Goal: Task Accomplishment & Management: Manage account settings

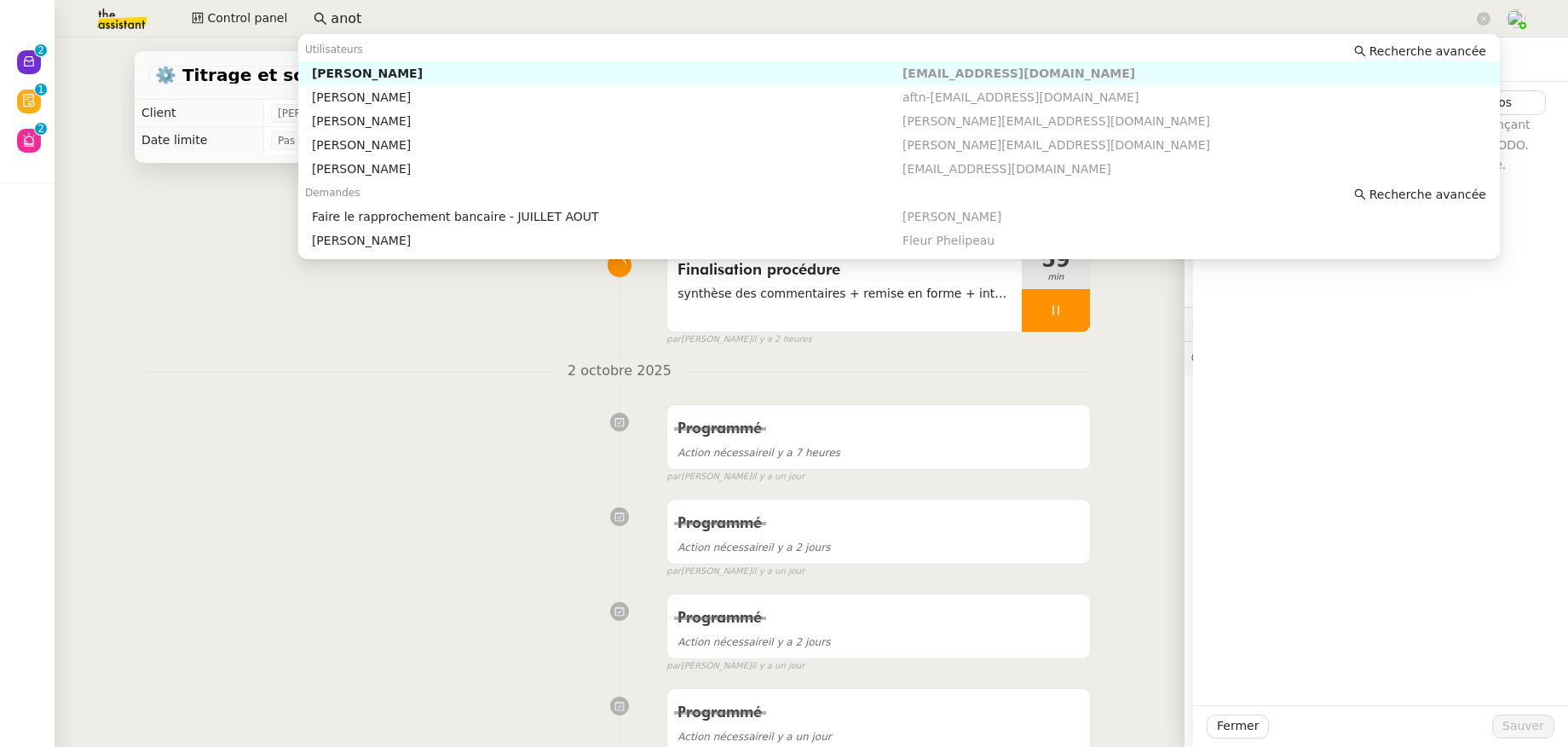
drag, startPoint x: 353, startPoint y: 17, endPoint x: 339, endPoint y: 14, distance: 14.3
click at [339, 14] on input "anot" at bounding box center [902, 19] width 1143 height 23
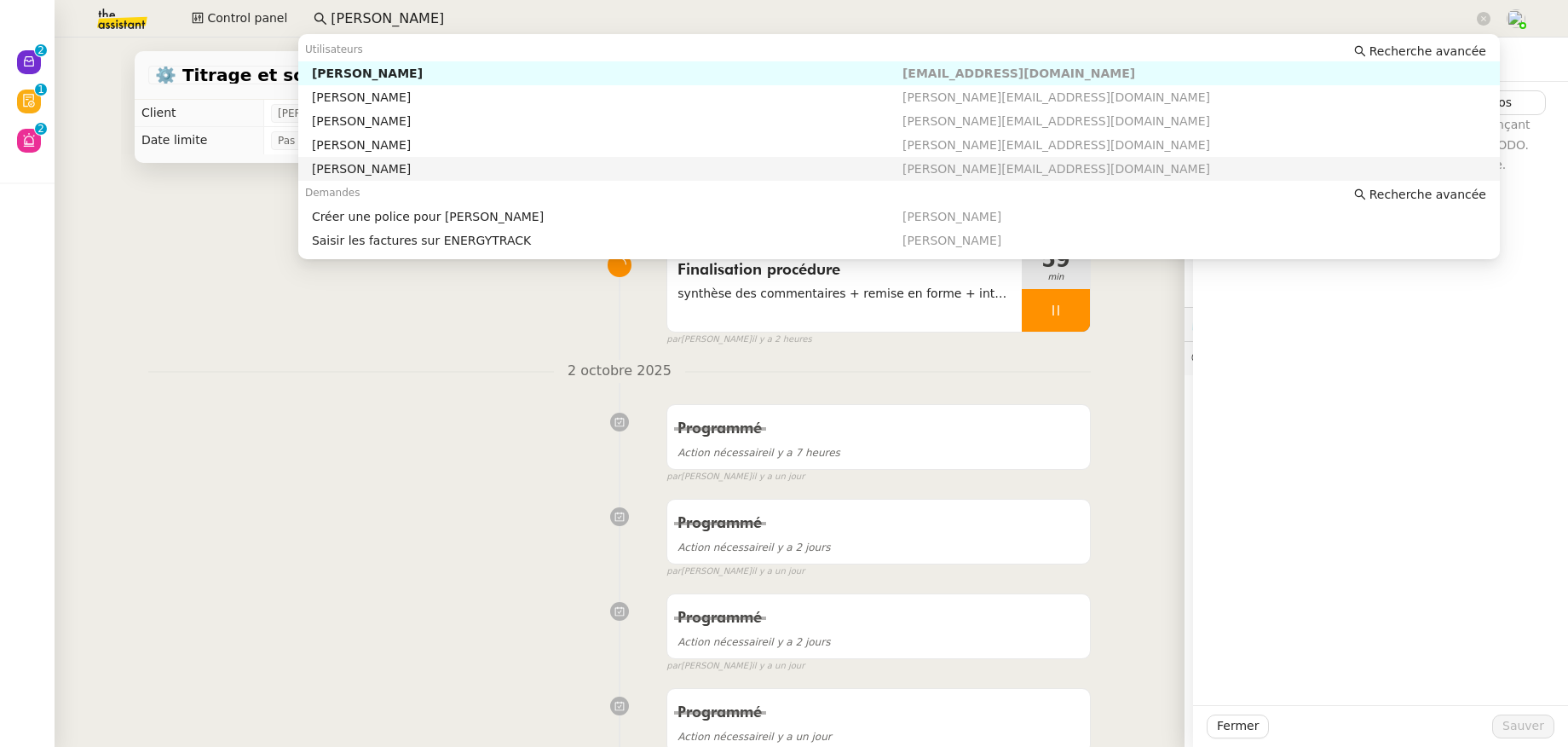
click at [387, 147] on div "[PERSON_NAME]" at bounding box center [607, 145] width 591 height 15
type input "[PERSON_NAME]"
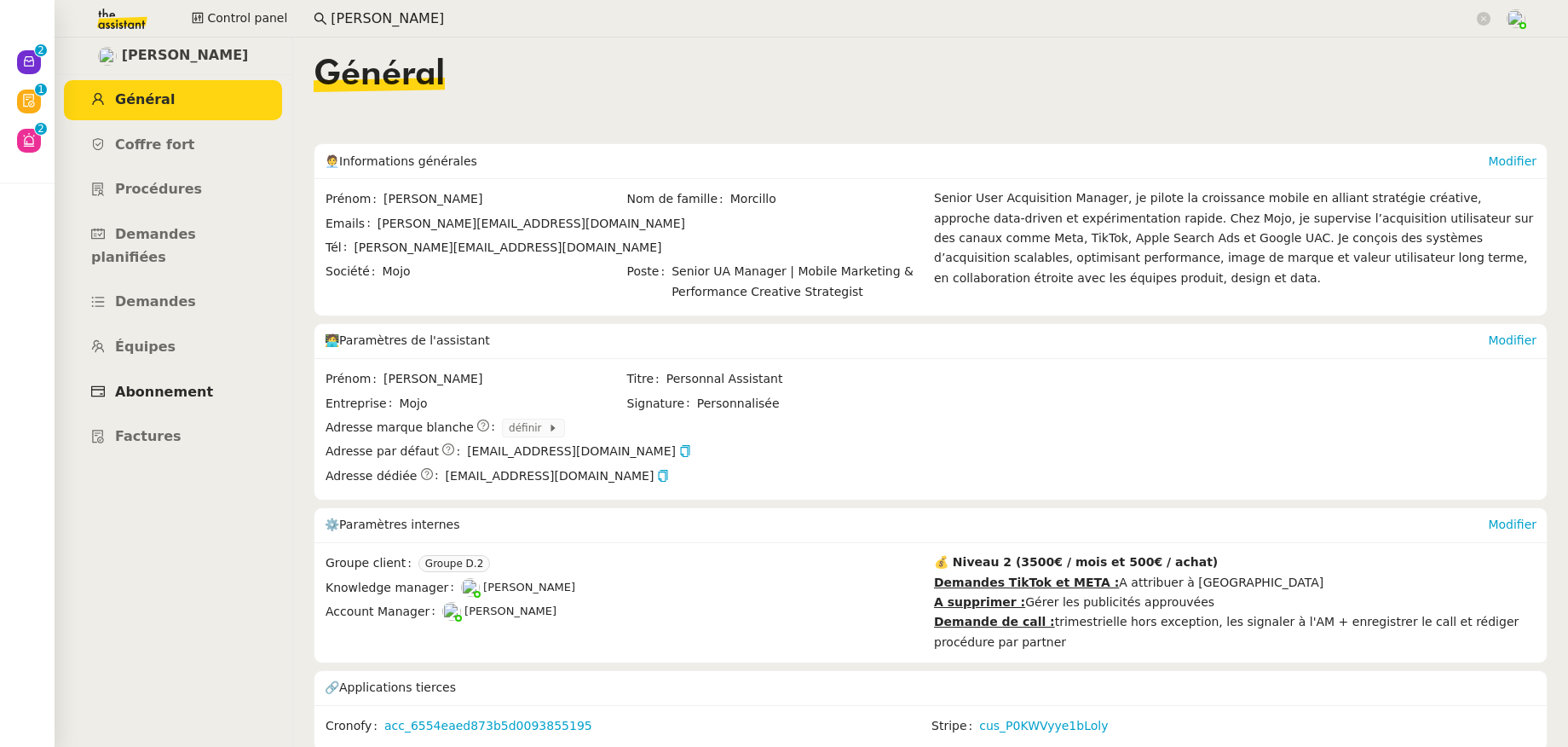
click at [168, 384] on span "Abonnement" at bounding box center [164, 391] width 98 height 16
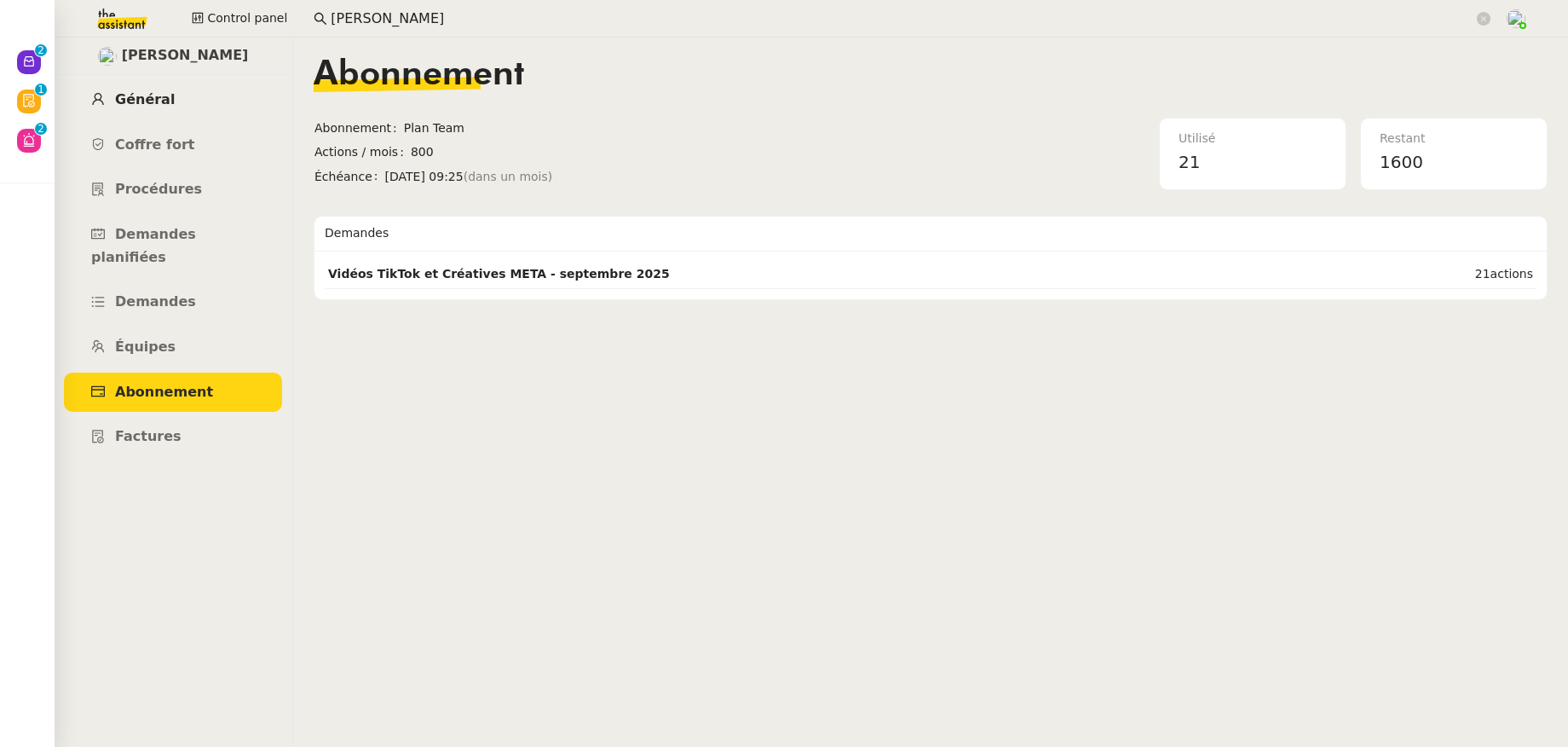
click at [122, 116] on link "Général" at bounding box center [173, 100] width 218 height 40
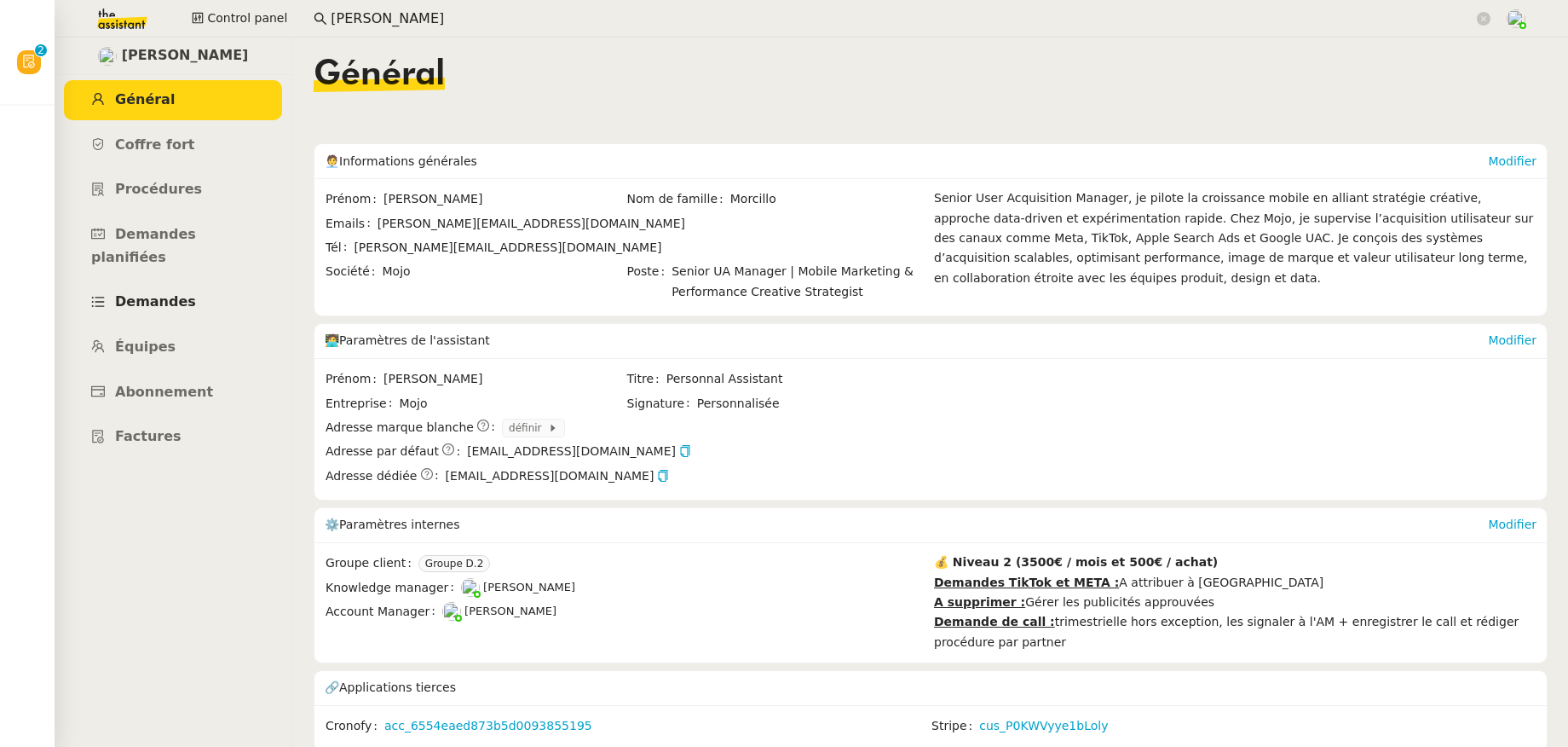
click at [165, 291] on link "Demandes" at bounding box center [173, 303] width 218 height 40
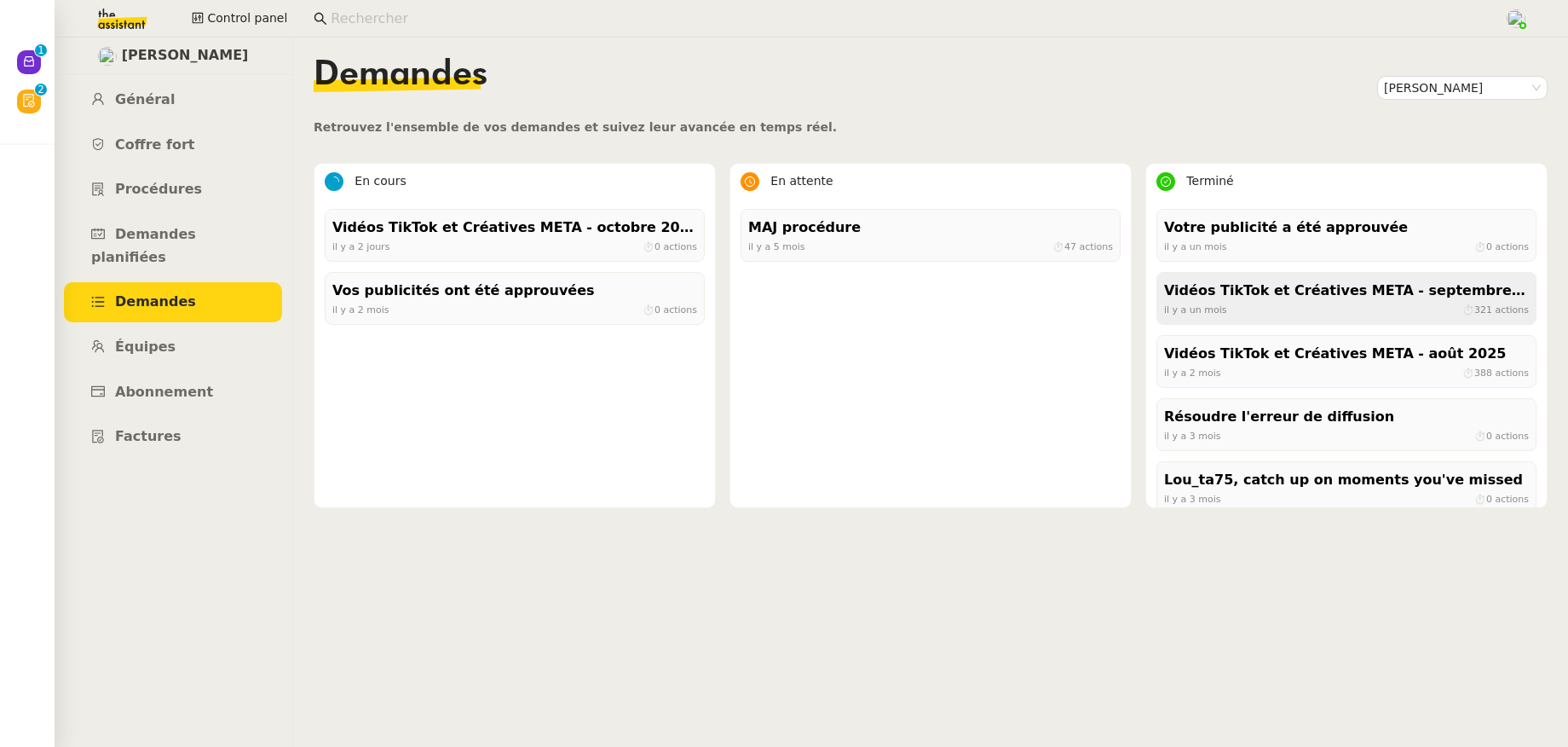
click at [1297, 316] on div "il y a un mois ⏱ 321 actions" at bounding box center [1346, 309] width 365 height 15
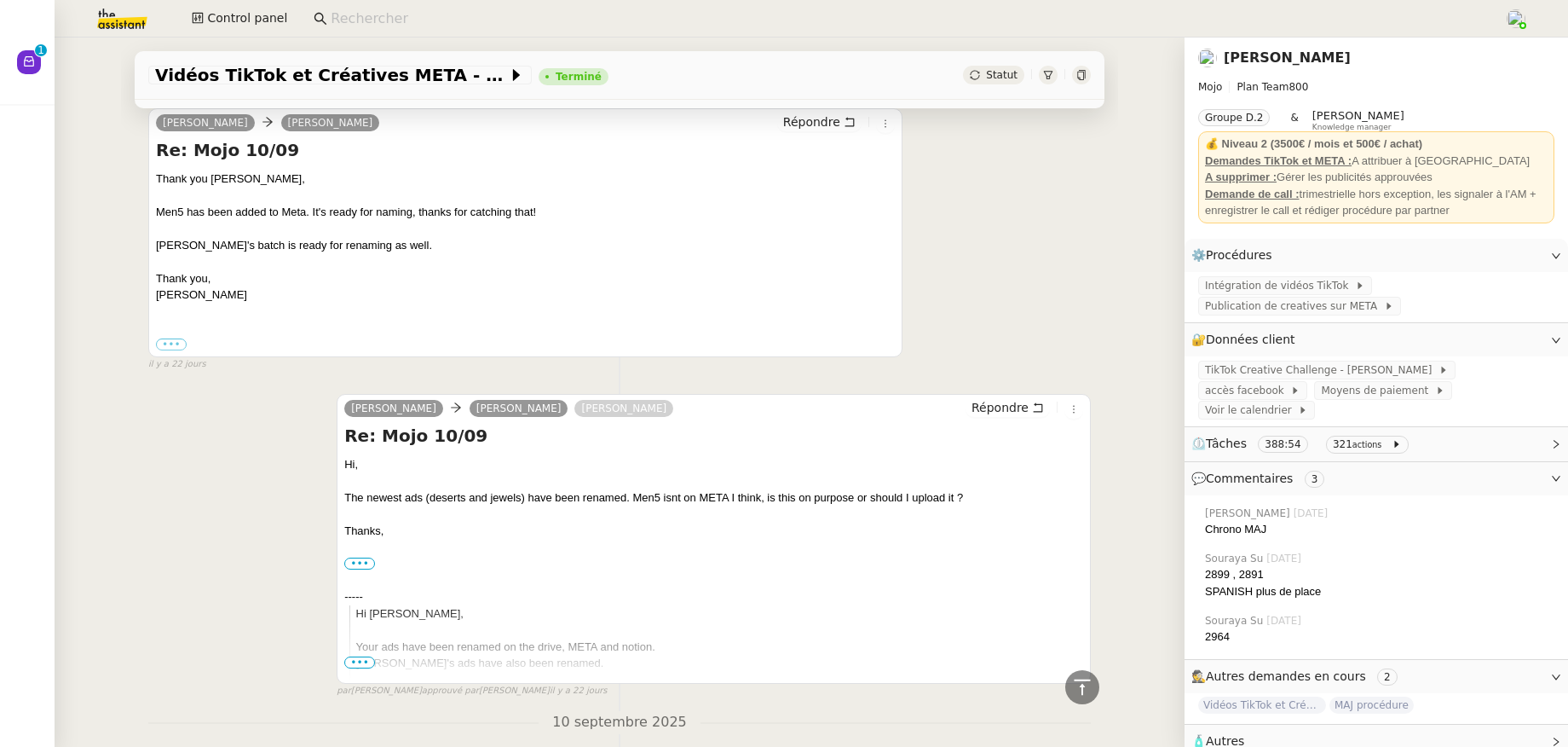
scroll to position [8475, 0]
click at [1296, 64] on link "Anthony Morcillo" at bounding box center [1288, 57] width 127 height 16
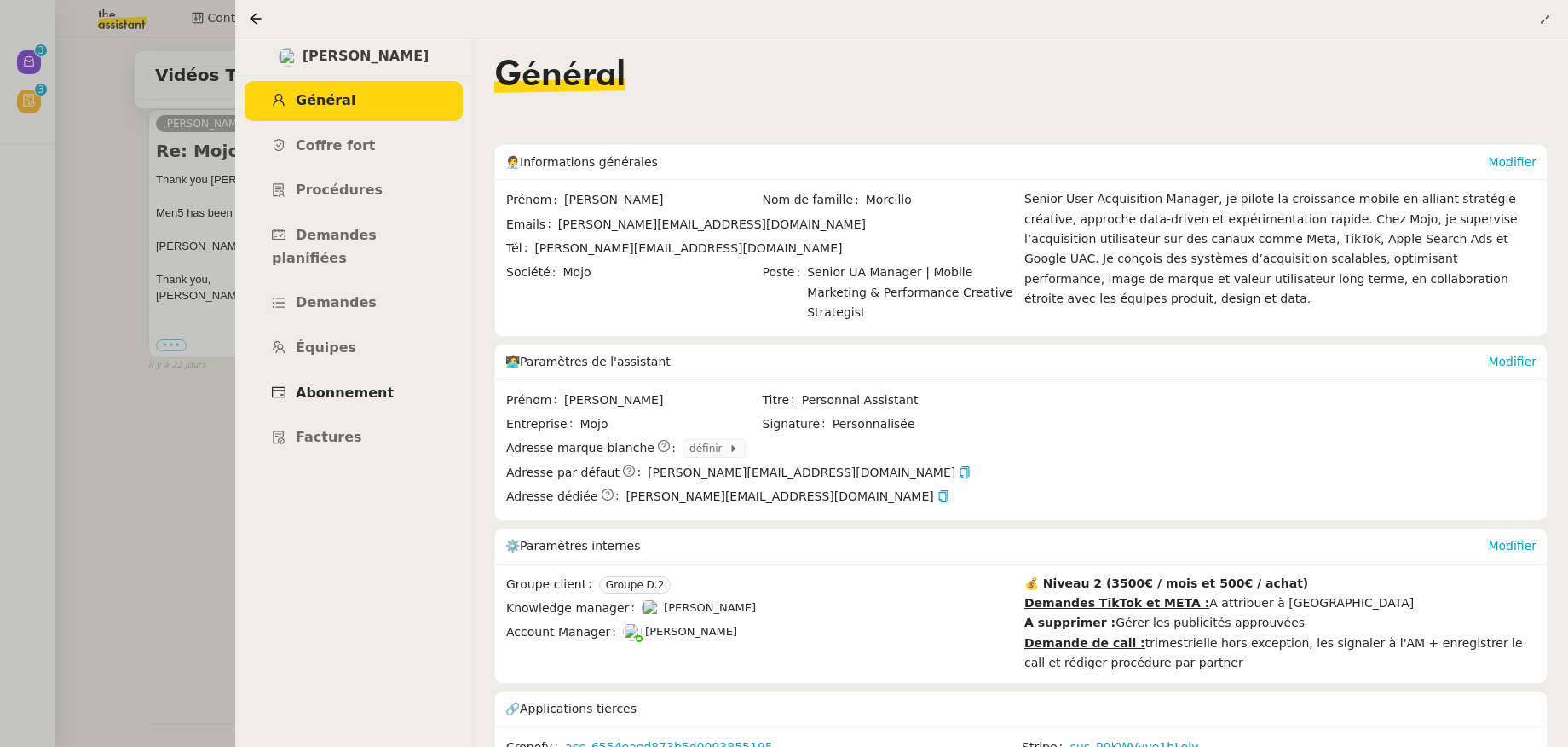
click at [312, 385] on span "Abonnement" at bounding box center [345, 392] width 98 height 16
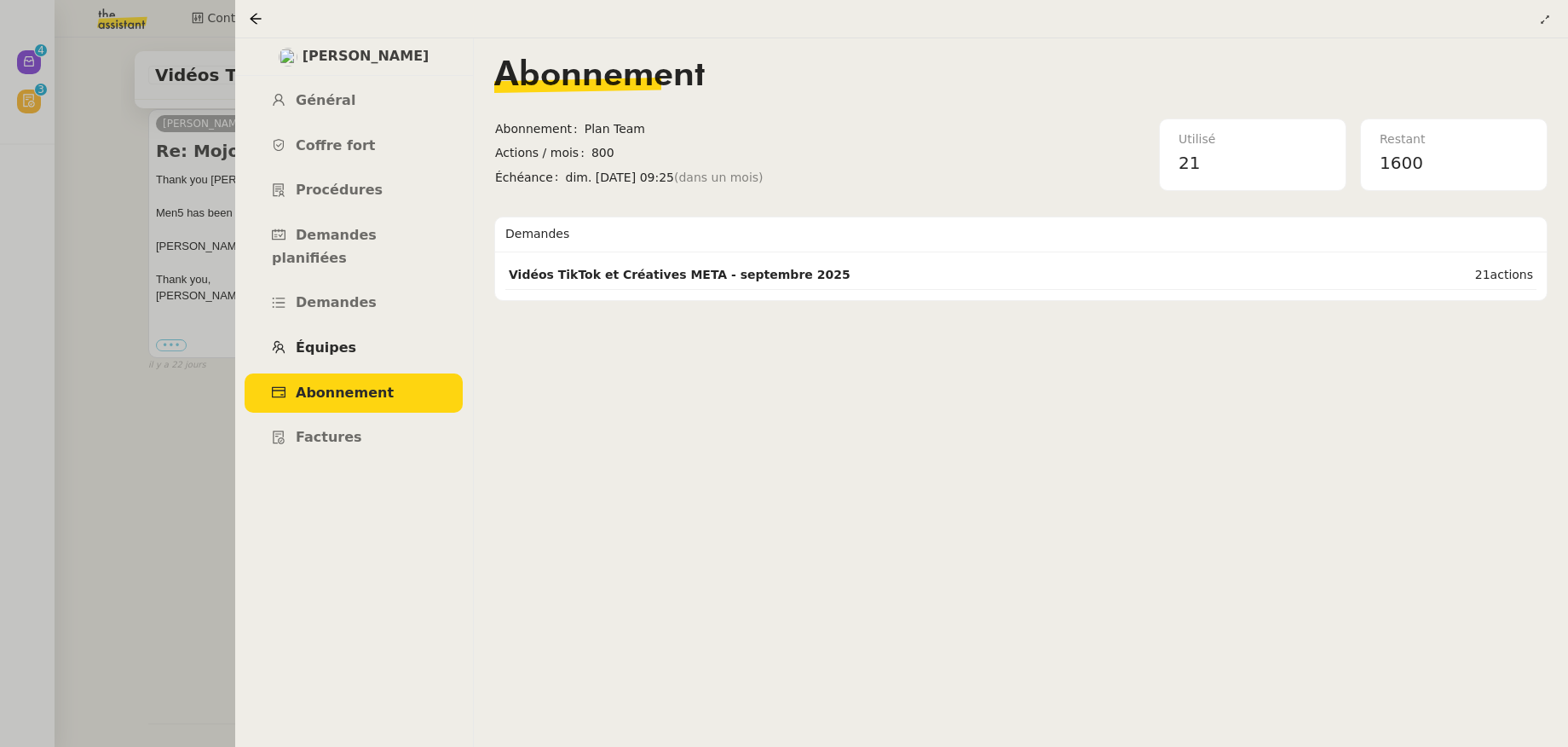
click at [330, 329] on link "Équipes" at bounding box center [354, 349] width 218 height 40
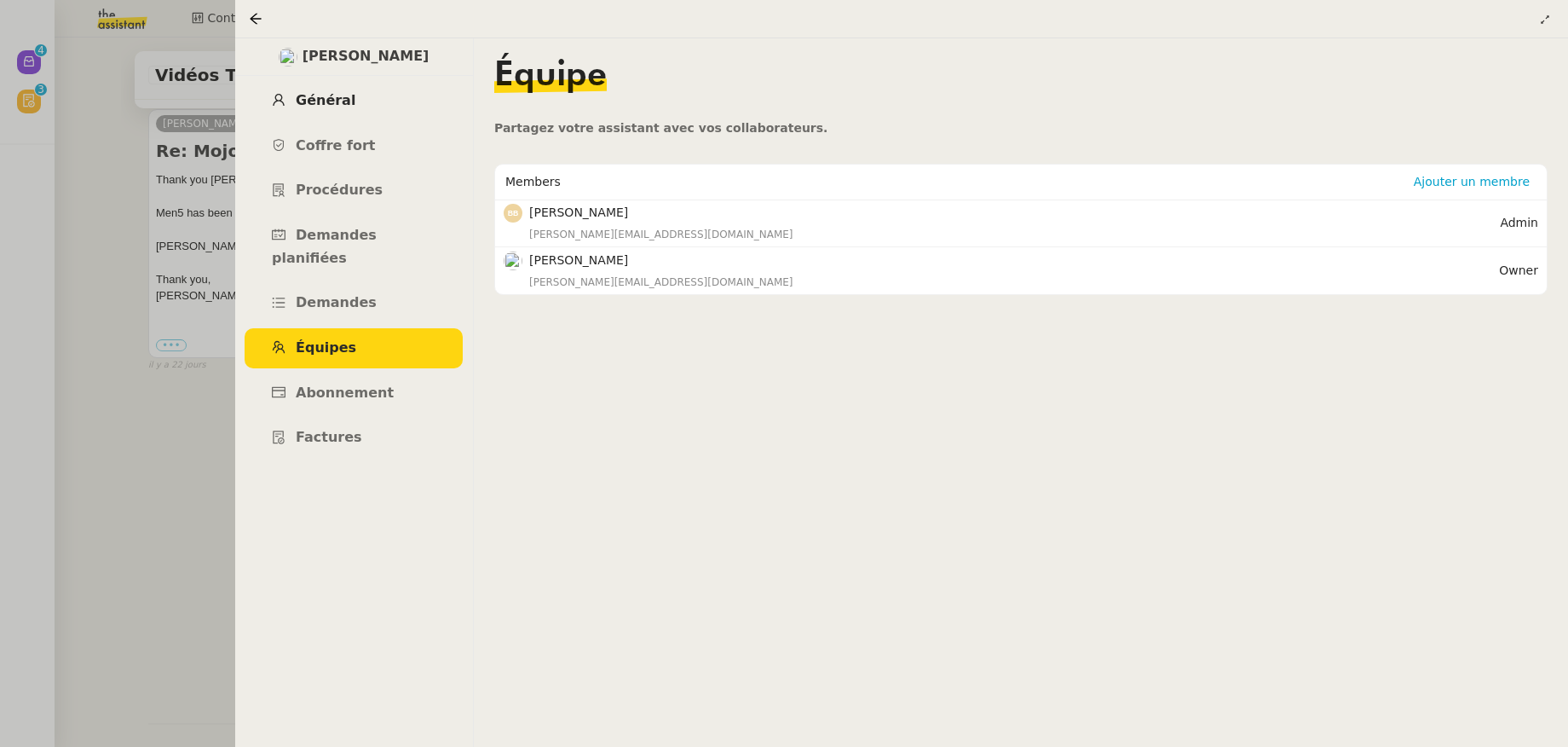
click at [329, 105] on span "Général" at bounding box center [326, 100] width 60 height 16
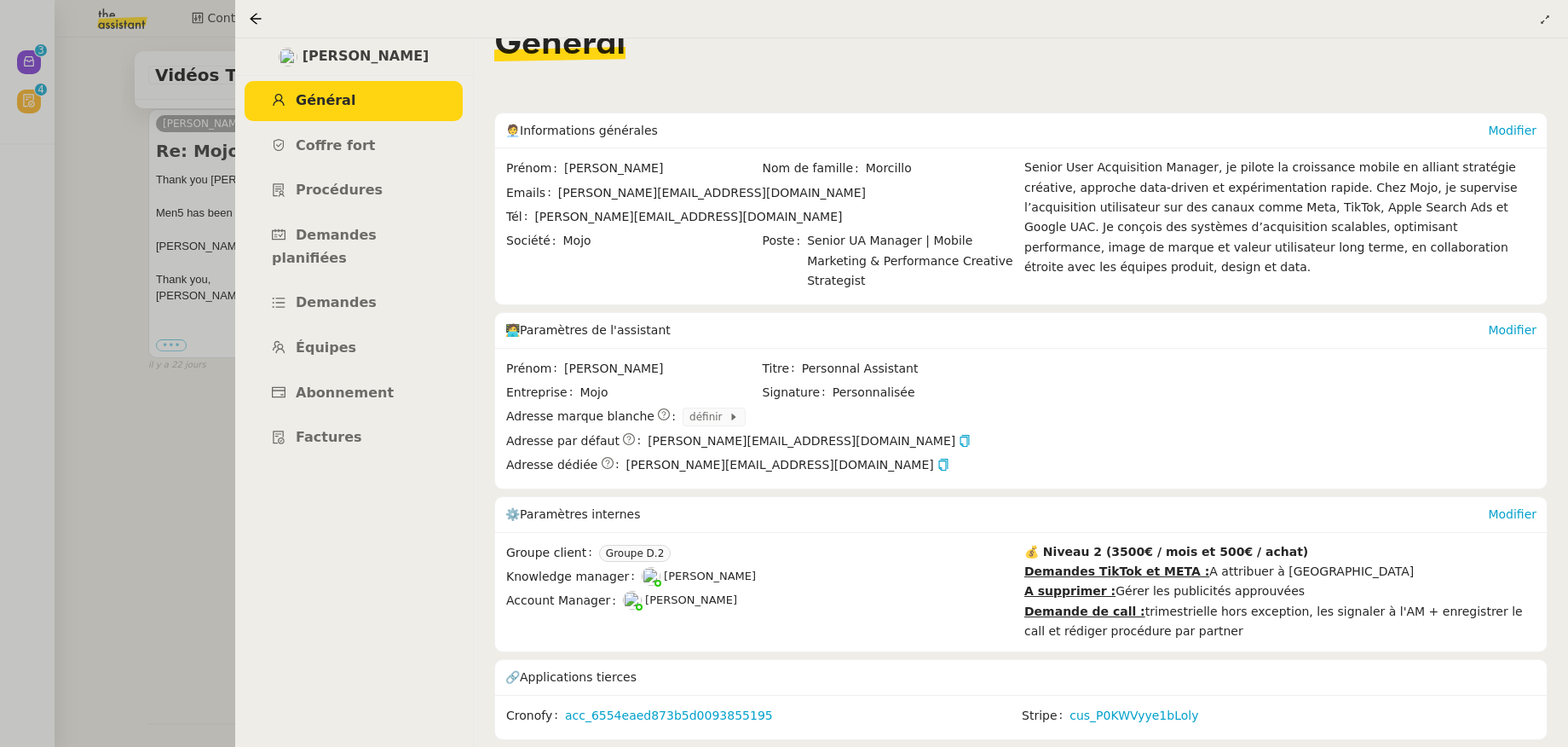
scroll to position [42, 0]
click at [1135, 706] on link "cus_P0KWVyye1bLoly" at bounding box center [1134, 715] width 129 height 19
click at [358, 385] on span "Abonnement" at bounding box center [345, 392] width 98 height 16
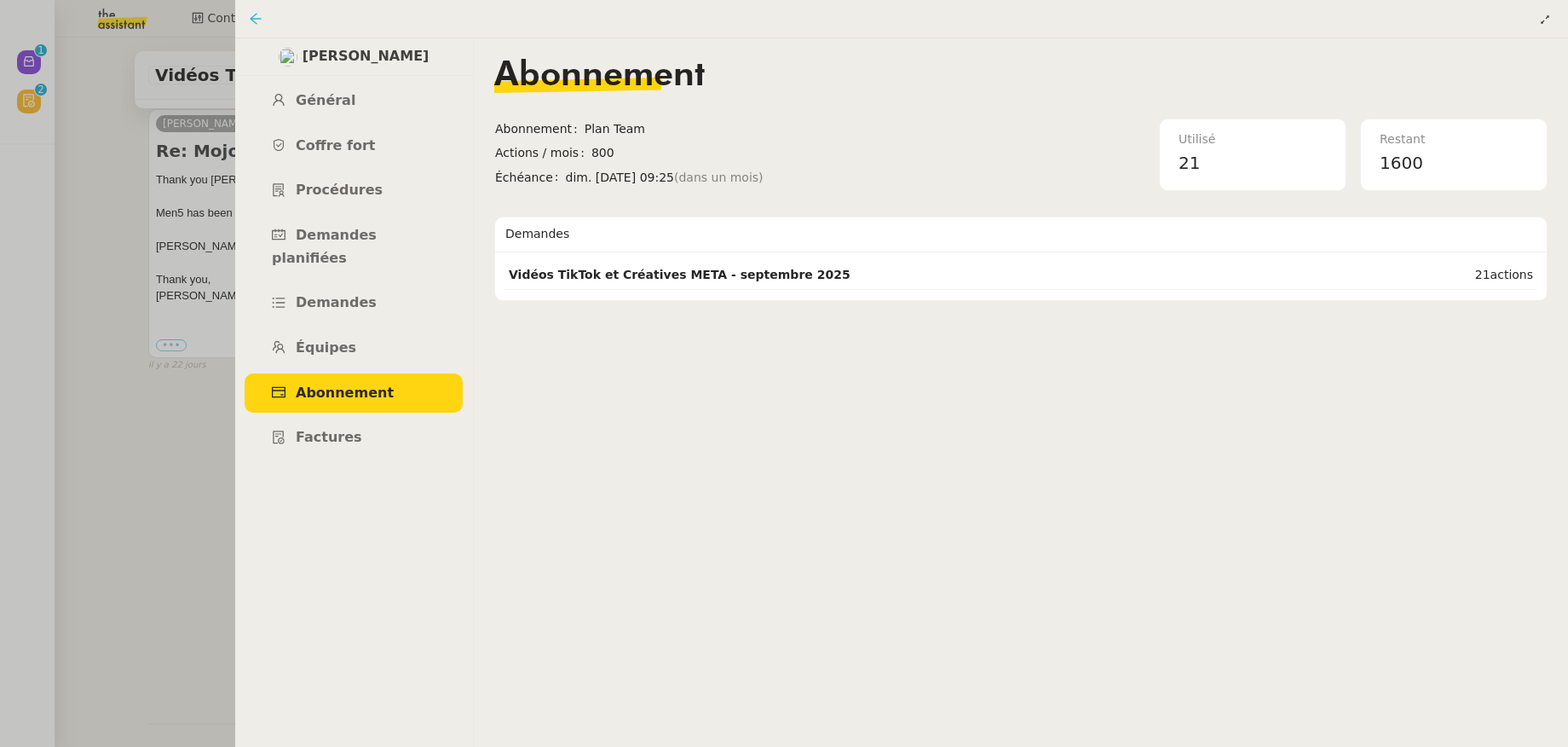
click at [258, 18] on icon at bounding box center [255, 18] width 13 height 13
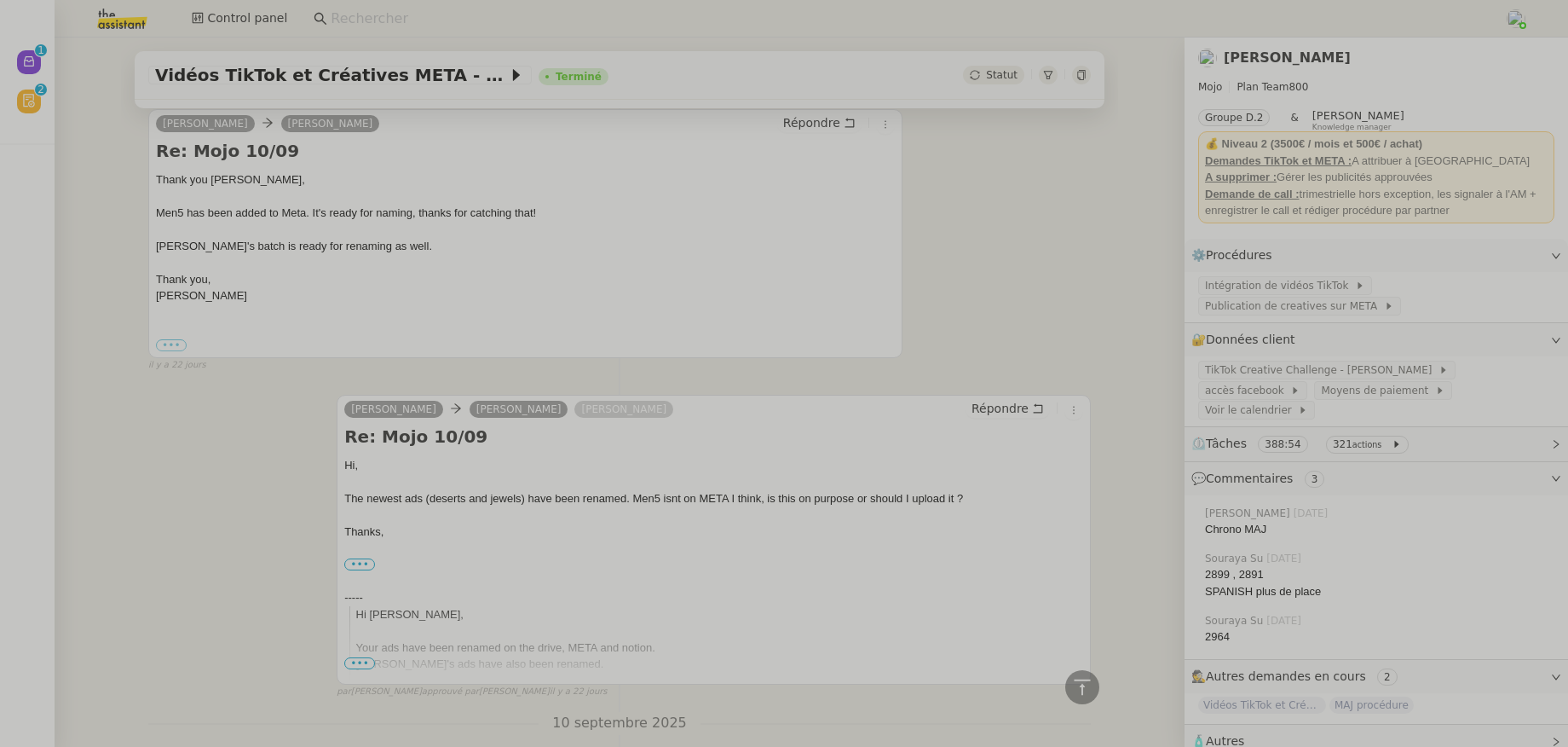
click at [397, 18] on input at bounding box center [909, 19] width 1156 height 23
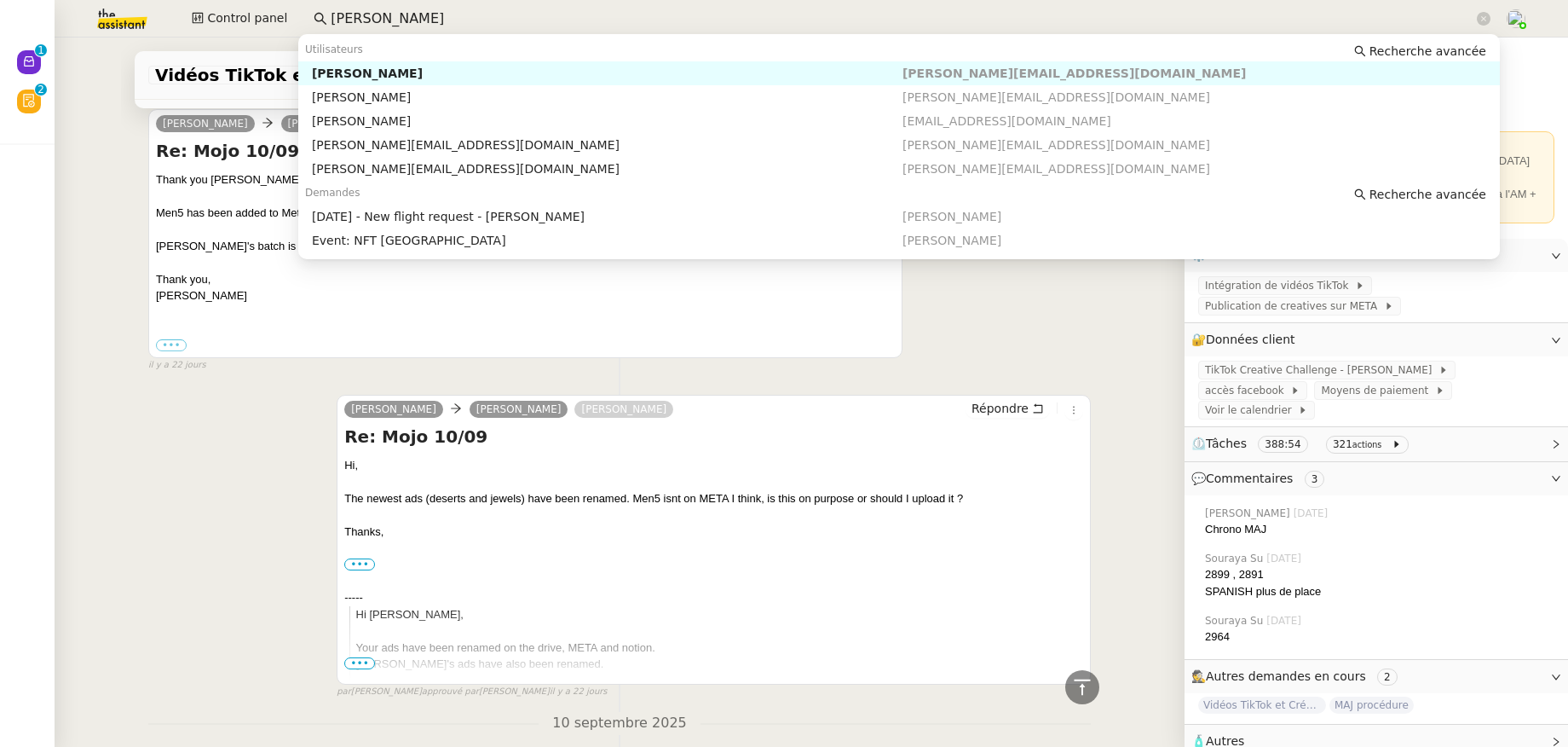
click at [443, 72] on div "Lee GRANDCLAUDON" at bounding box center [607, 73] width 591 height 15
type input "lee"
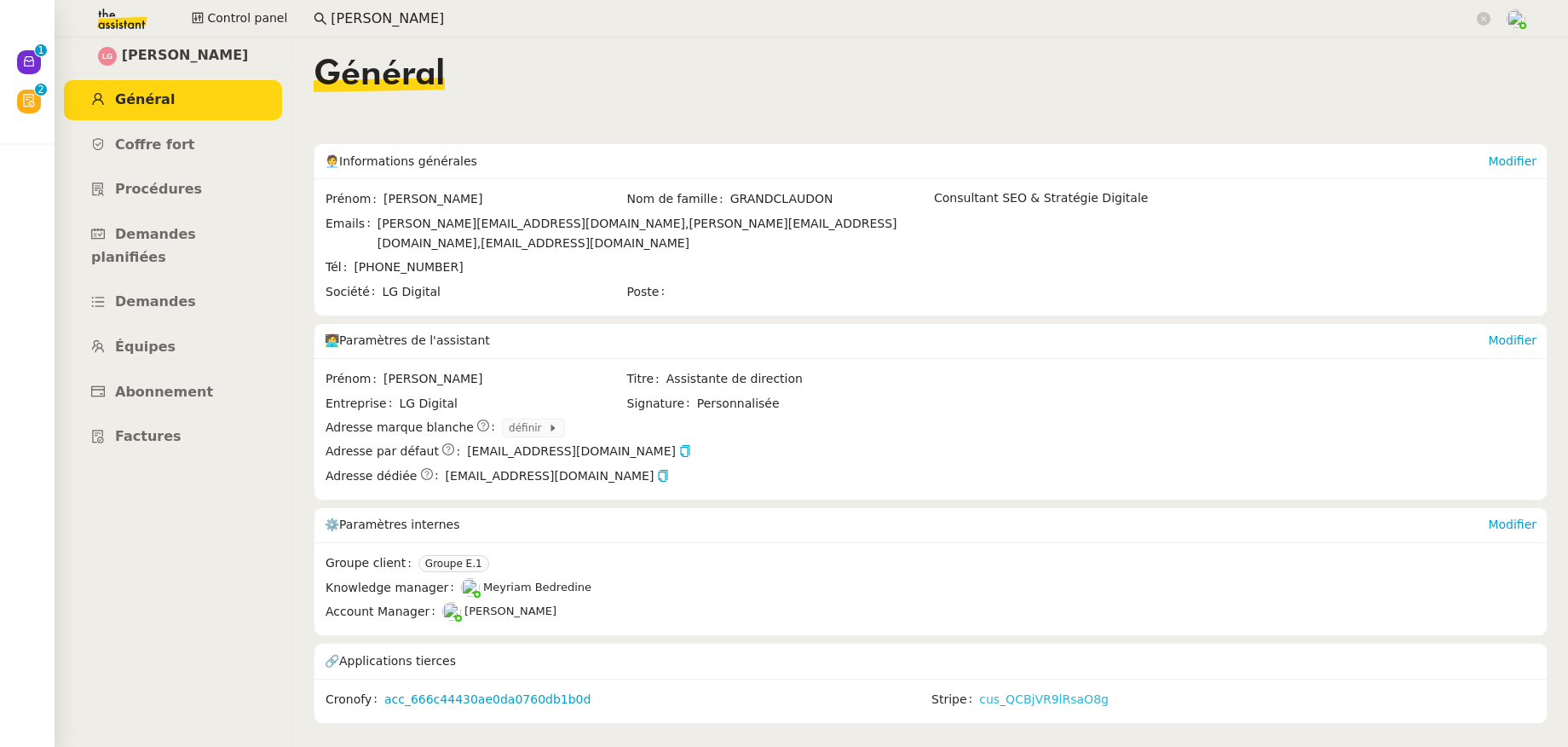
click at [1032, 690] on link "cus_QCBjVR9lRsaO8g" at bounding box center [1044, 700] width 129 height 19
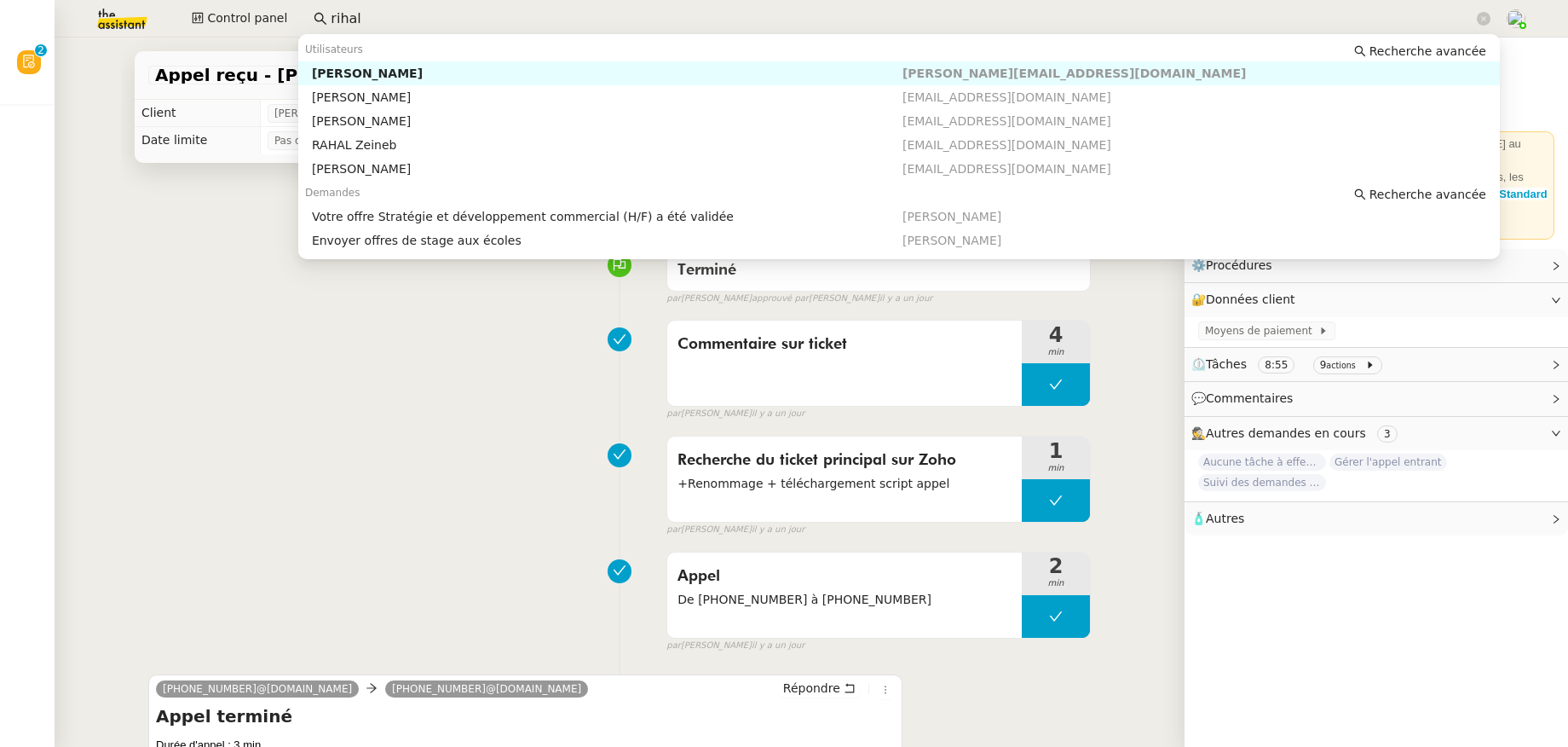
click at [389, 69] on div "[PERSON_NAME]" at bounding box center [607, 73] width 591 height 15
type input "rihal"
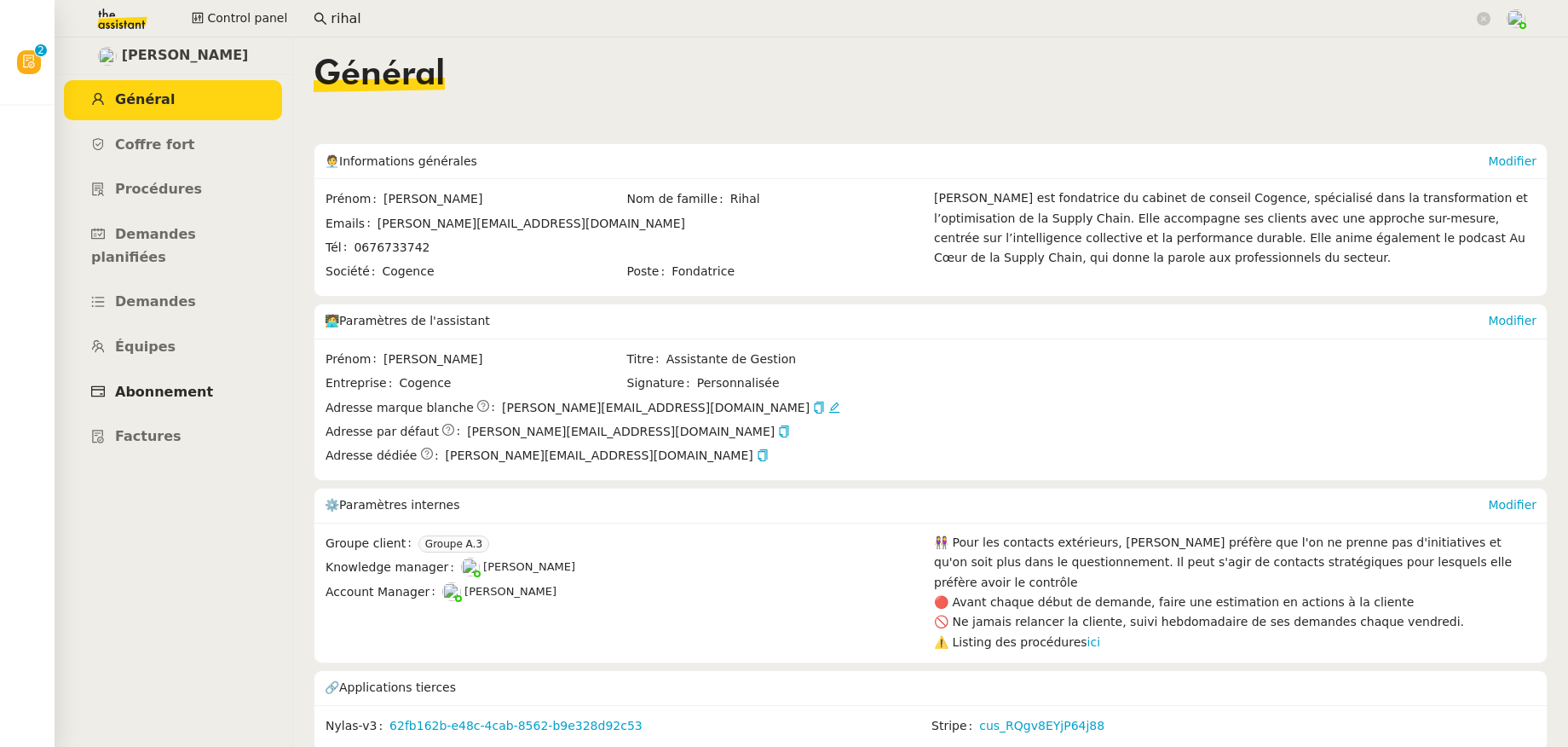
click at [187, 384] on span "Abonnement" at bounding box center [164, 391] width 98 height 16
